Goal: Task Accomplishment & Management: Use online tool/utility

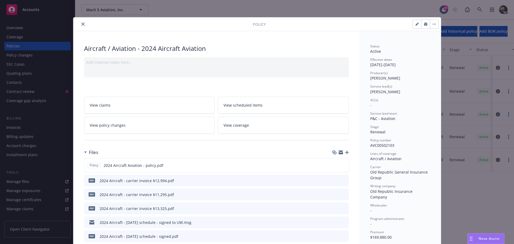
drag, startPoint x: 376, startPoint y: 13, endPoint x: 424, endPoint y: 13, distance: 48.5
click at [376, 13] on div "Policy Aircraft / Aviation - 2024 Aircraft Aviation Add internal notes here... …" at bounding box center [257, 122] width 514 height 244
click at [83, 24] on button "close" at bounding box center [83, 24] width 6 height 6
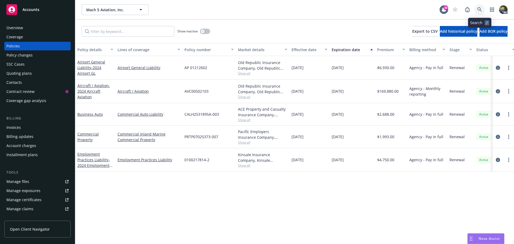
click at [480, 9] on icon at bounding box center [480, 9] width 5 height 5
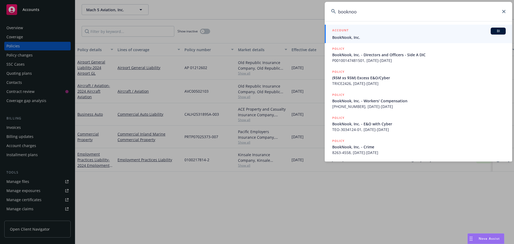
type input "booknook"
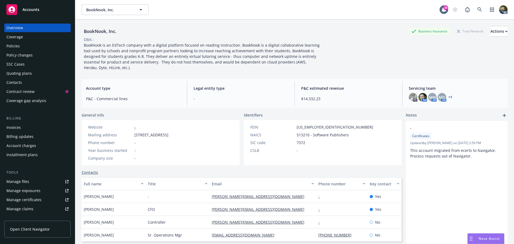
click at [63, 48] on div "Policies" at bounding box center [37, 46] width 62 height 9
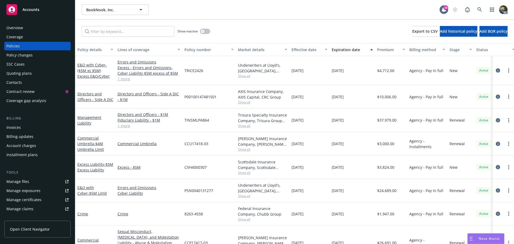
click at [39, 83] on div "Contacts" at bounding box center [37, 82] width 62 height 9
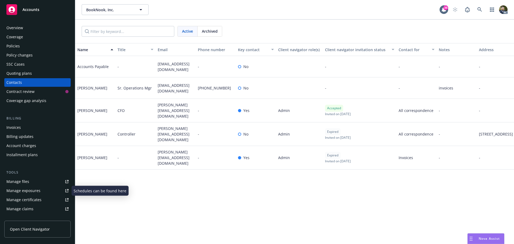
click at [33, 182] on link "Manage files" at bounding box center [37, 181] width 66 height 9
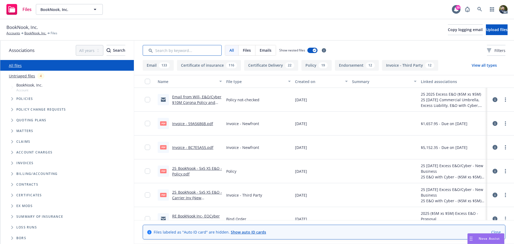
click at [189, 50] on input "Search by keyword..." at bounding box center [182, 50] width 79 height 11
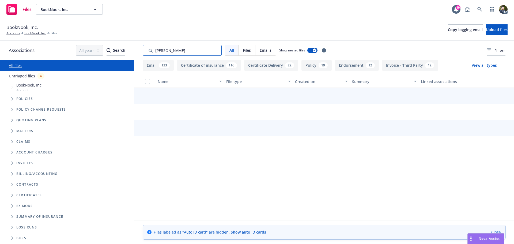
type input "[PERSON_NAME]"
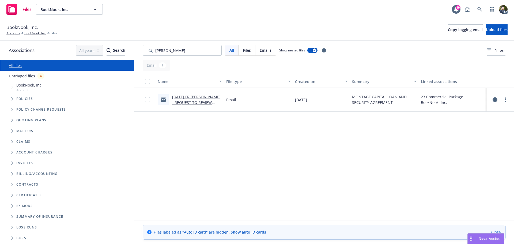
click at [202, 103] on link "[DATE] FR [PERSON_NAME] - REQUEST TO REVIEW LENDER AGREEMENT.msg" at bounding box center [196, 102] width 48 height 16
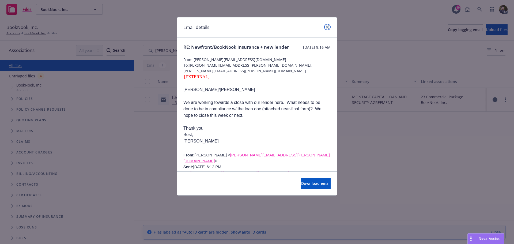
click at [330, 27] on link "close" at bounding box center [327, 27] width 6 height 6
